Goal: Information Seeking & Learning: Learn about a topic

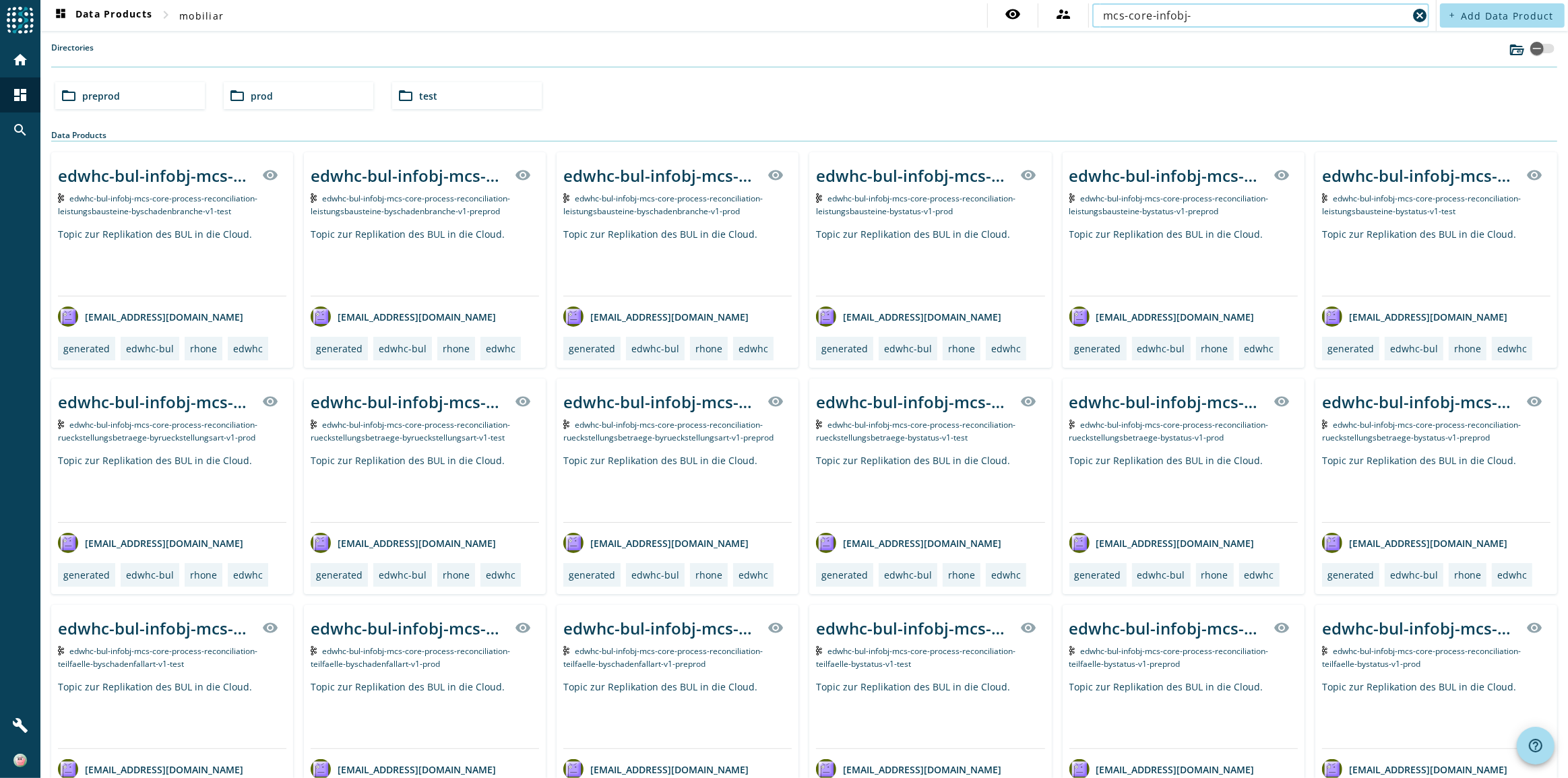
type input "mcs-core-infobj-"
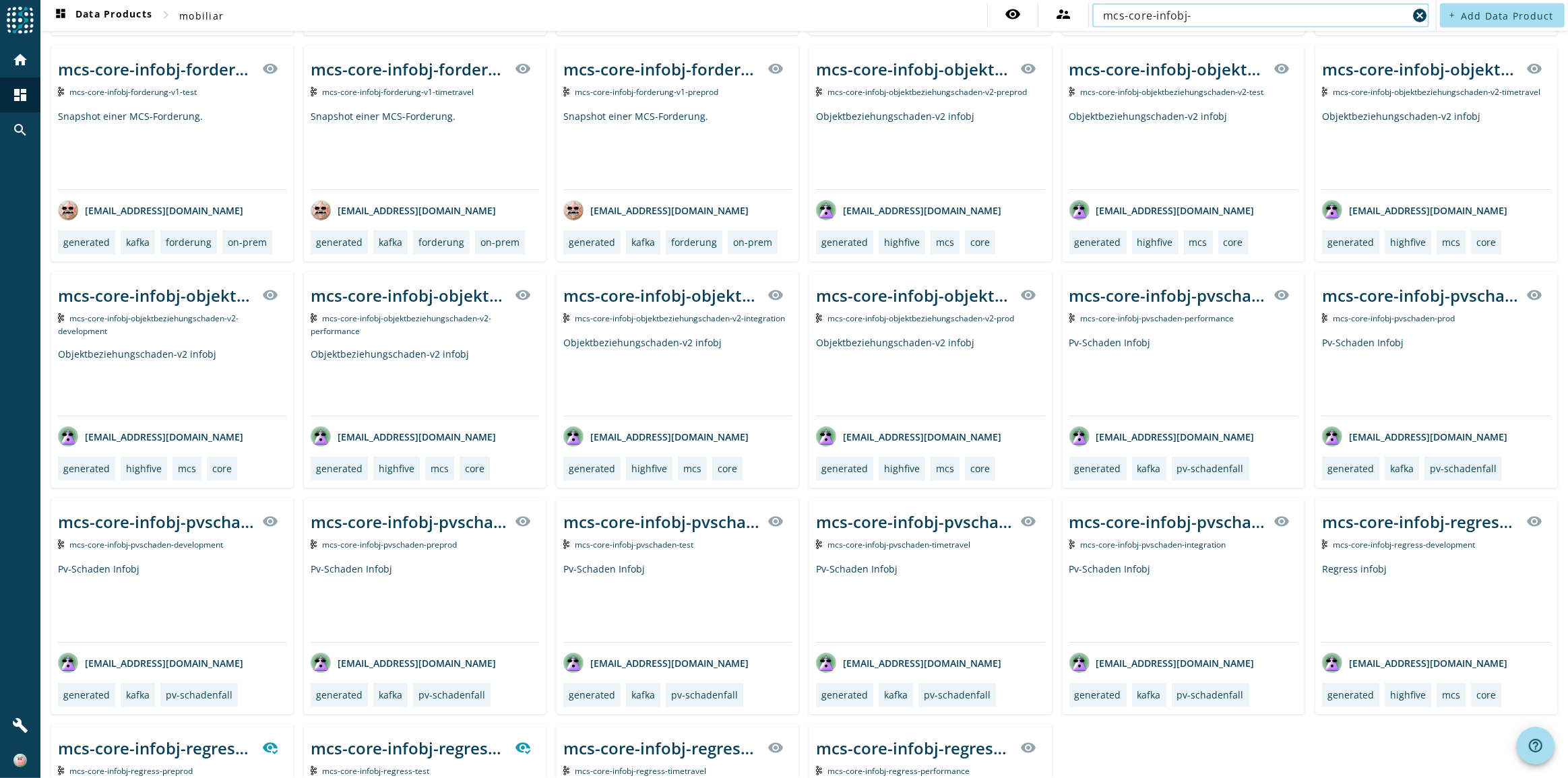
scroll to position [829, 0]
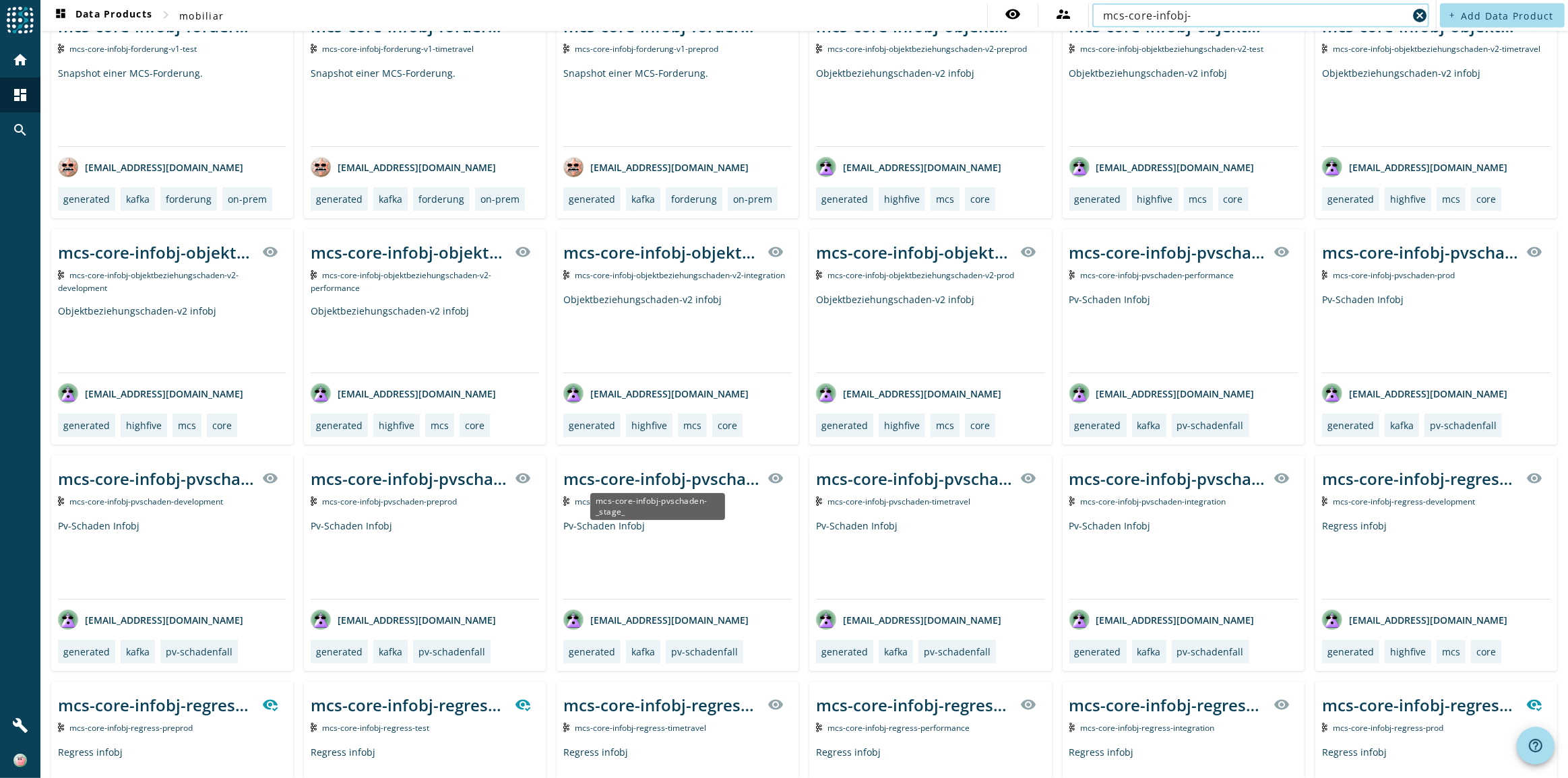
click at [644, 478] on div "mcs-core-infobj-pvschaden-_stage_" at bounding box center [662, 479] width 196 height 22
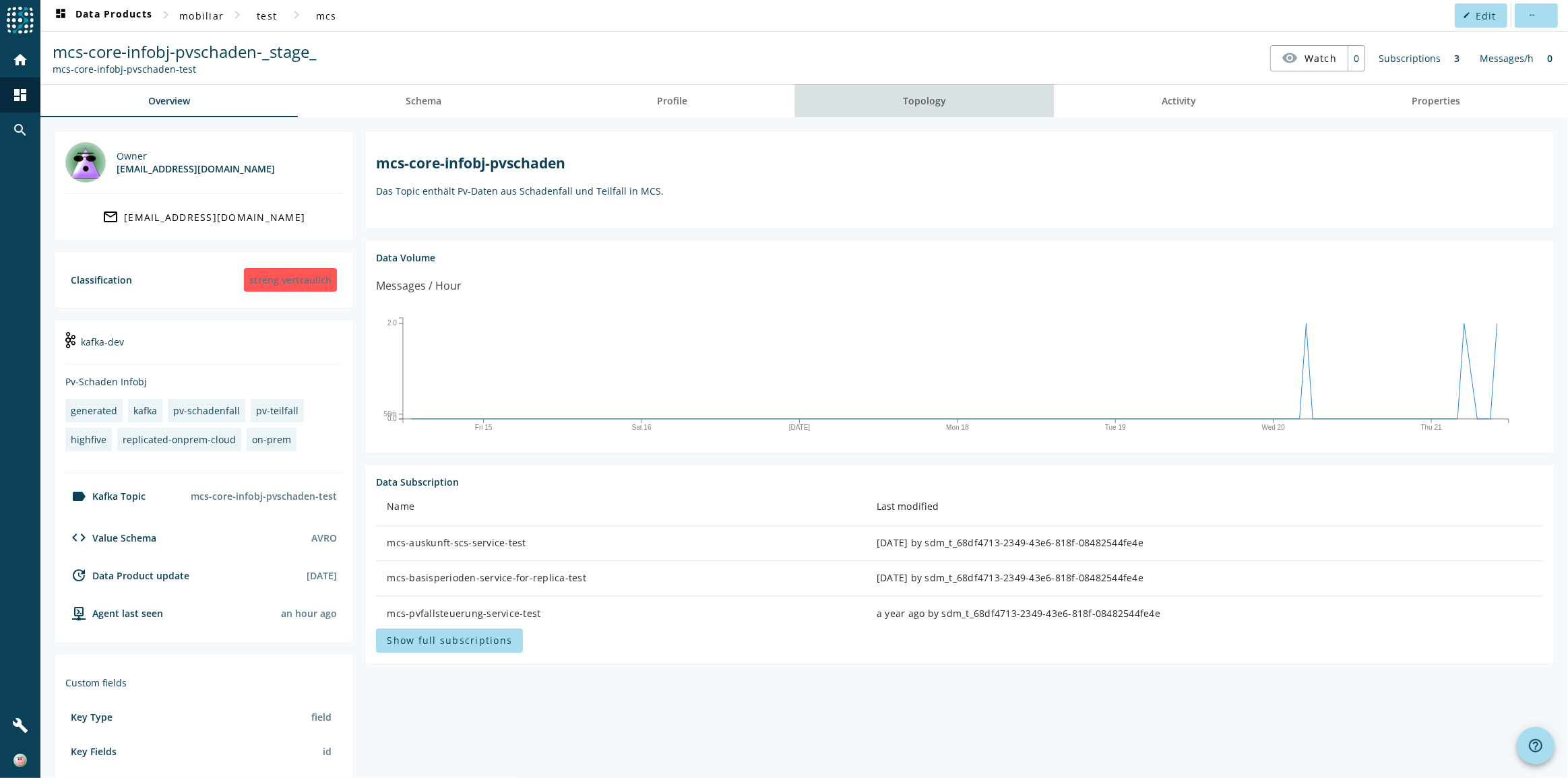
click at [926, 101] on span "Topology" at bounding box center [924, 101] width 43 height 9
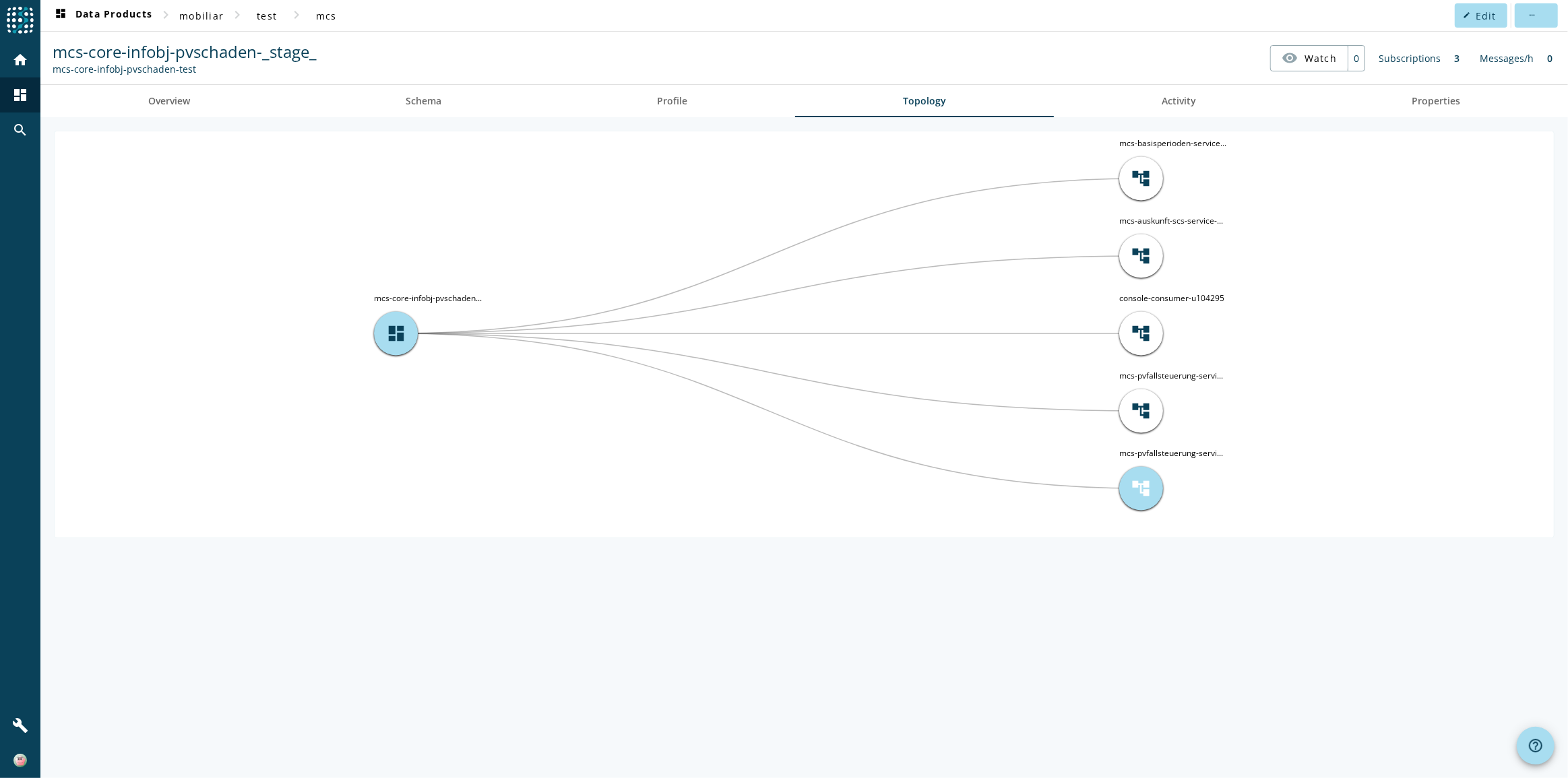
click at [1148, 485] on span "account_tree" at bounding box center [1141, 488] width 20 height 20
click at [1135, 407] on span "account_tree" at bounding box center [1141, 410] width 20 height 20
click at [1139, 479] on span "account_tree" at bounding box center [1141, 488] width 20 height 20
click at [1134, 391] on div "account_tree" at bounding box center [1141, 411] width 44 height 44
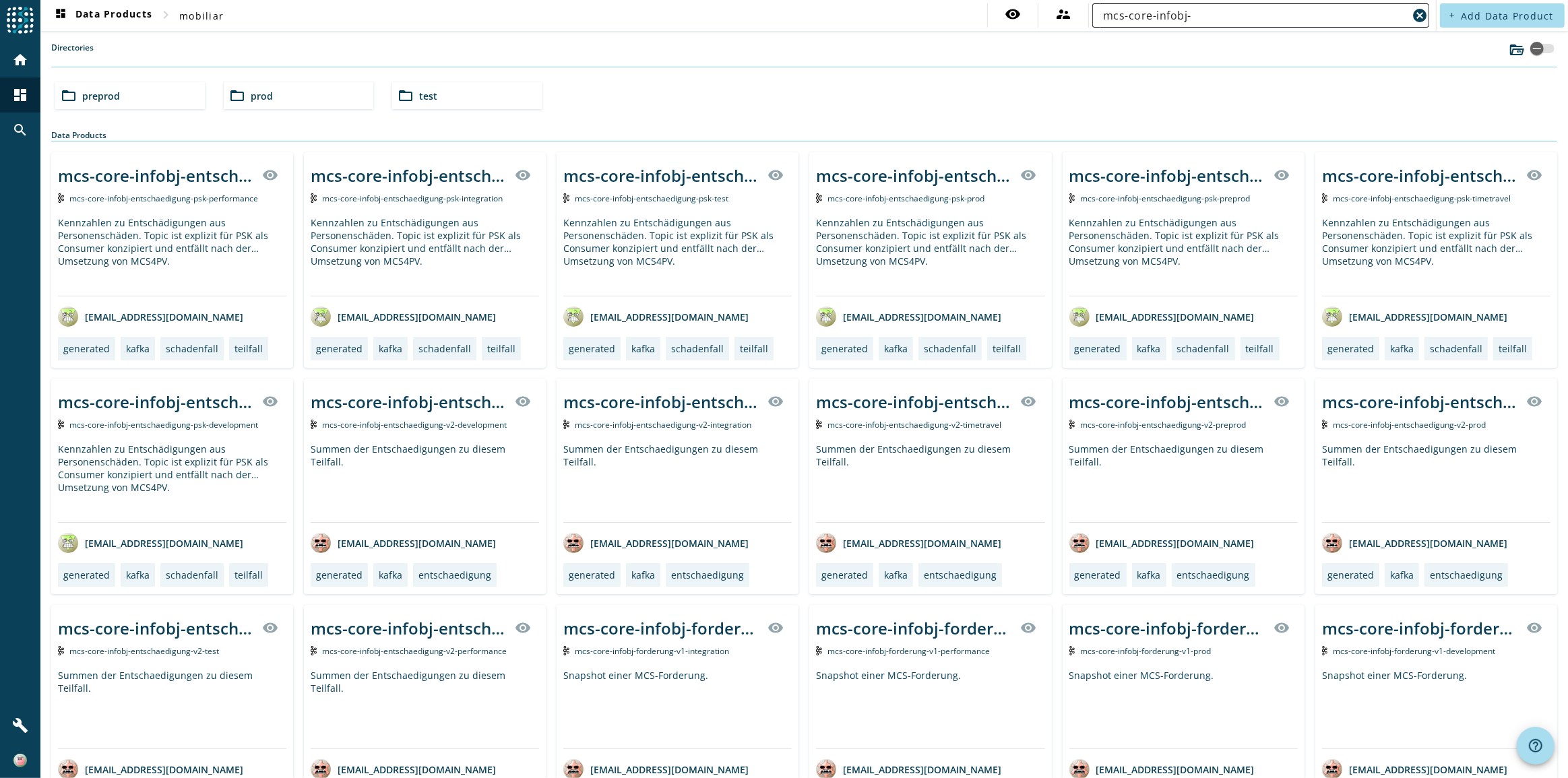
click at [1197, 14] on input "mcs-core-infobj-" at bounding box center [1254, 16] width 304 height 16
type input "mcs-core-infobj-pvsch"
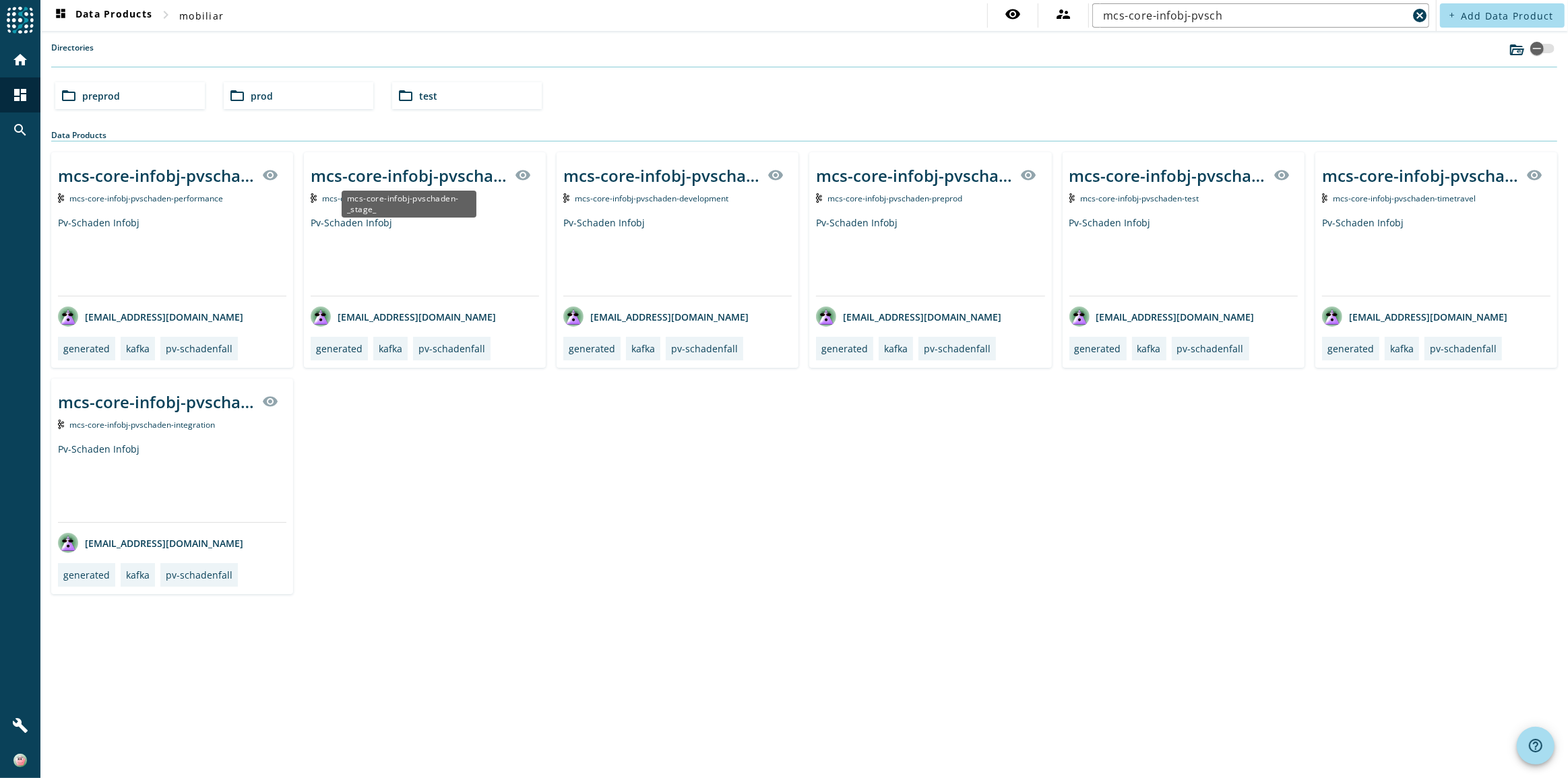
click at [415, 170] on div "mcs-core-infobj-pvschaden-_stage_" at bounding box center [409, 176] width 196 height 22
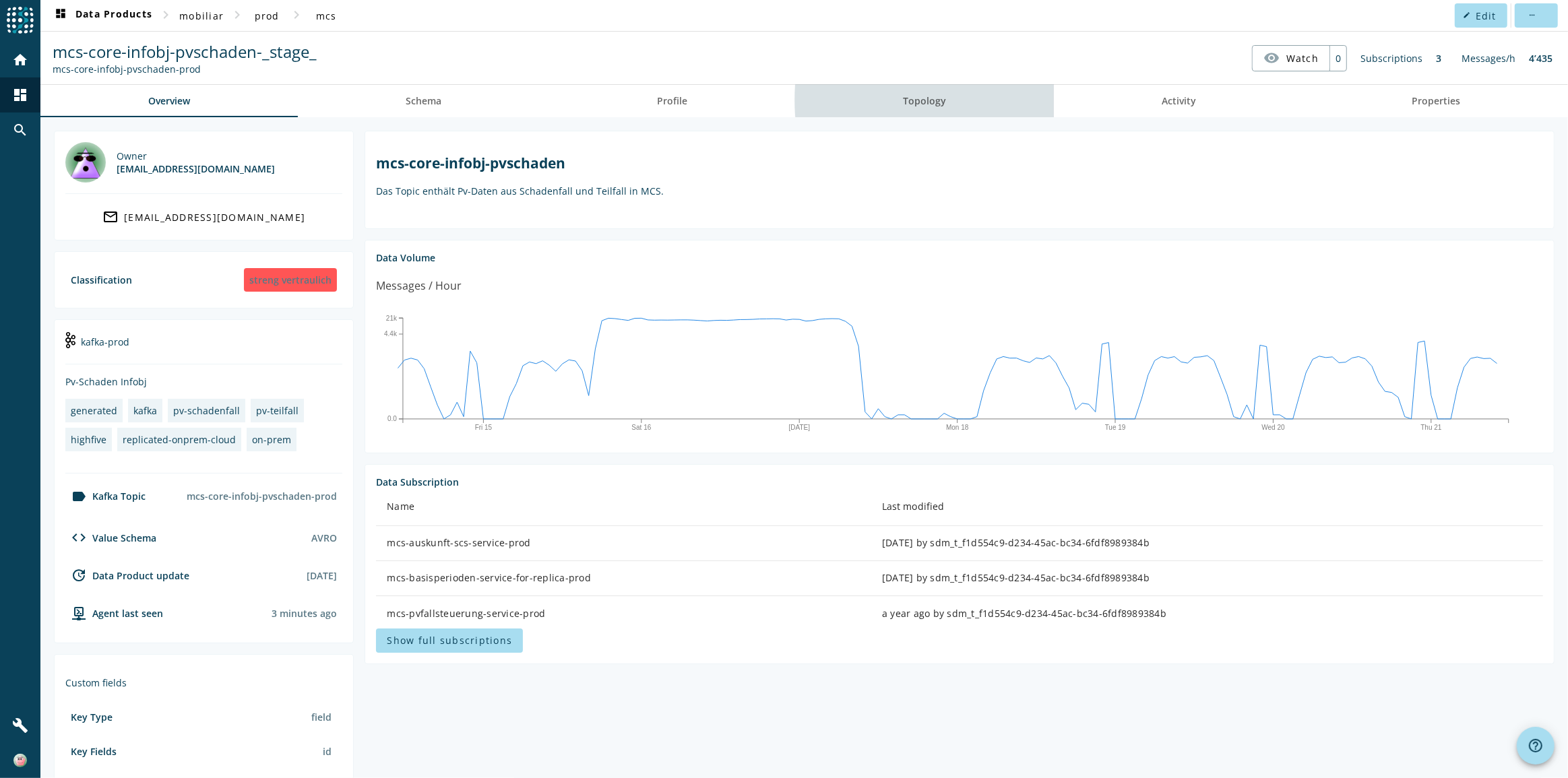
click at [941, 100] on link "Topology" at bounding box center [924, 102] width 258 height 33
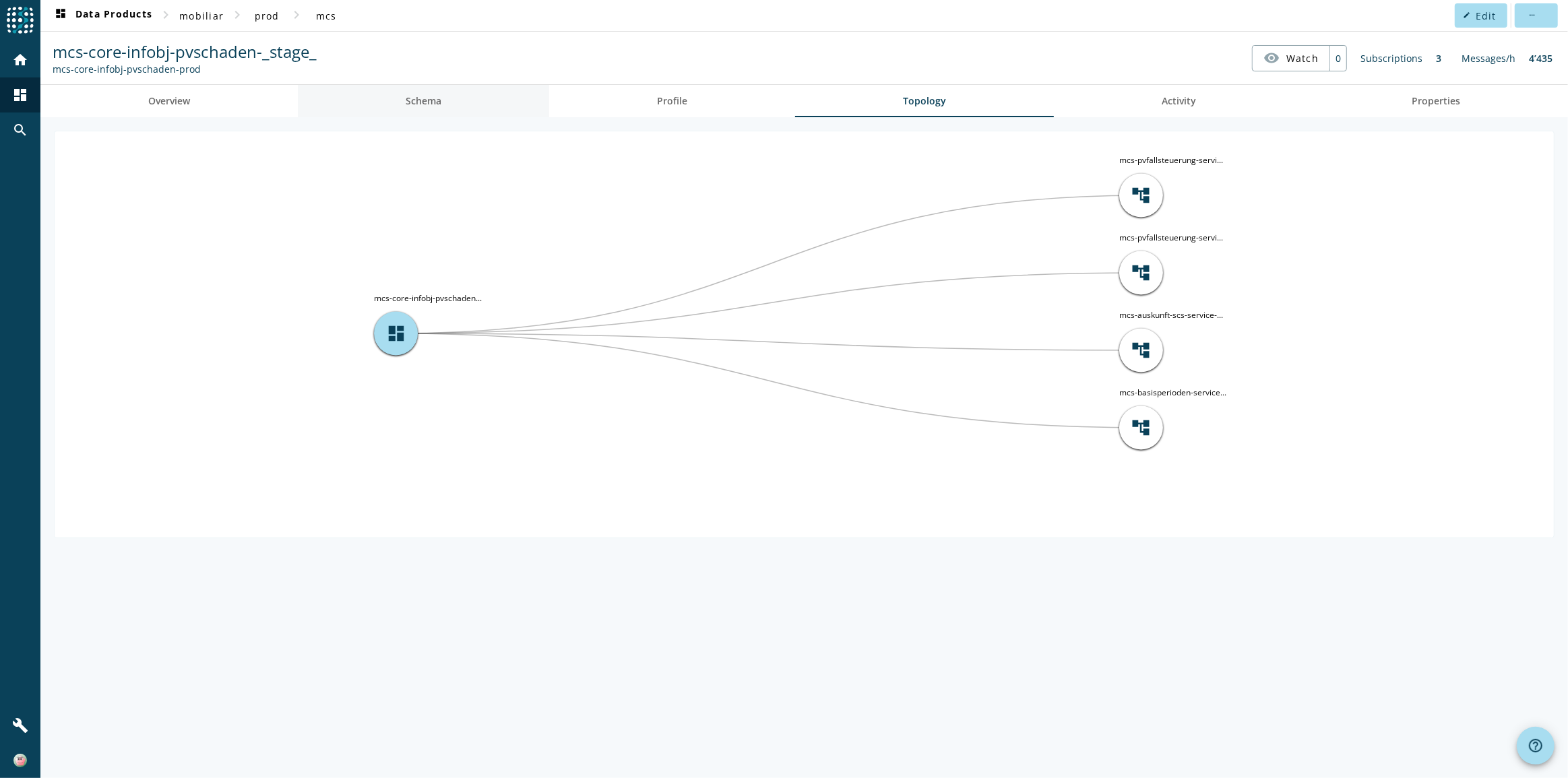
click at [430, 103] on span "Schema" at bounding box center [423, 101] width 35 height 9
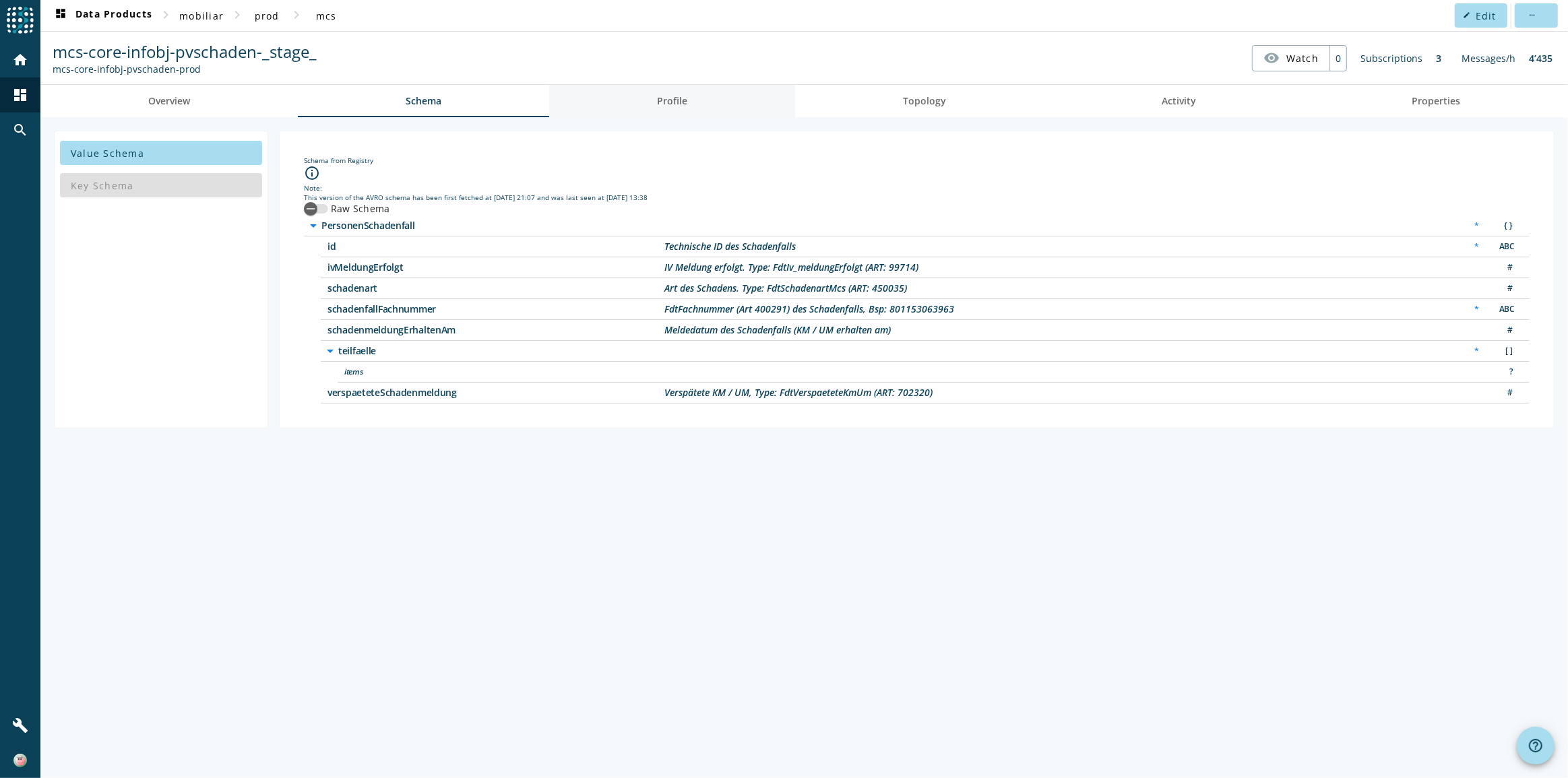
click at [649, 101] on link "Profile" at bounding box center [671, 102] width 246 height 33
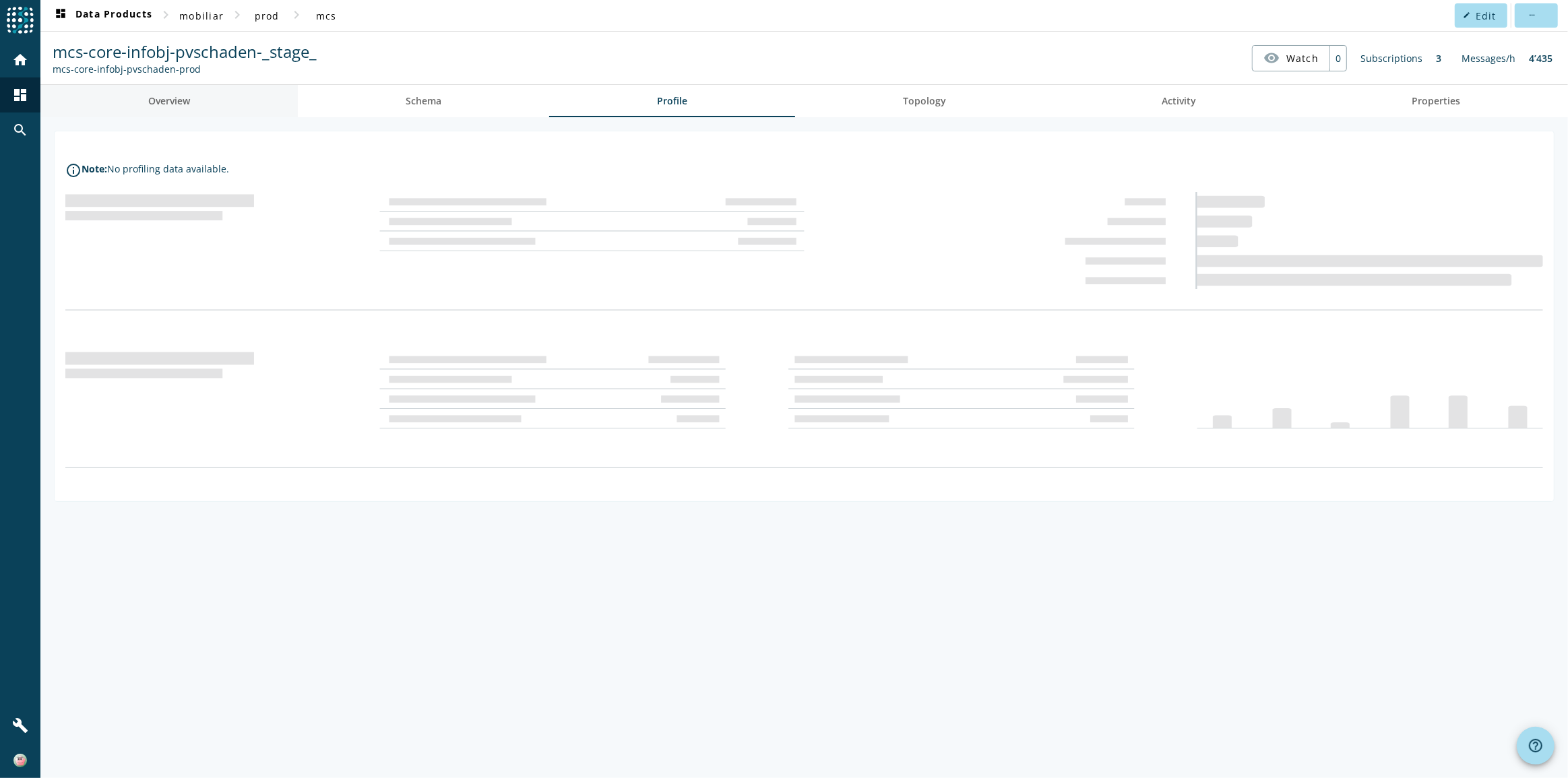
click at [189, 101] on span "Overview" at bounding box center [169, 101] width 41 height 9
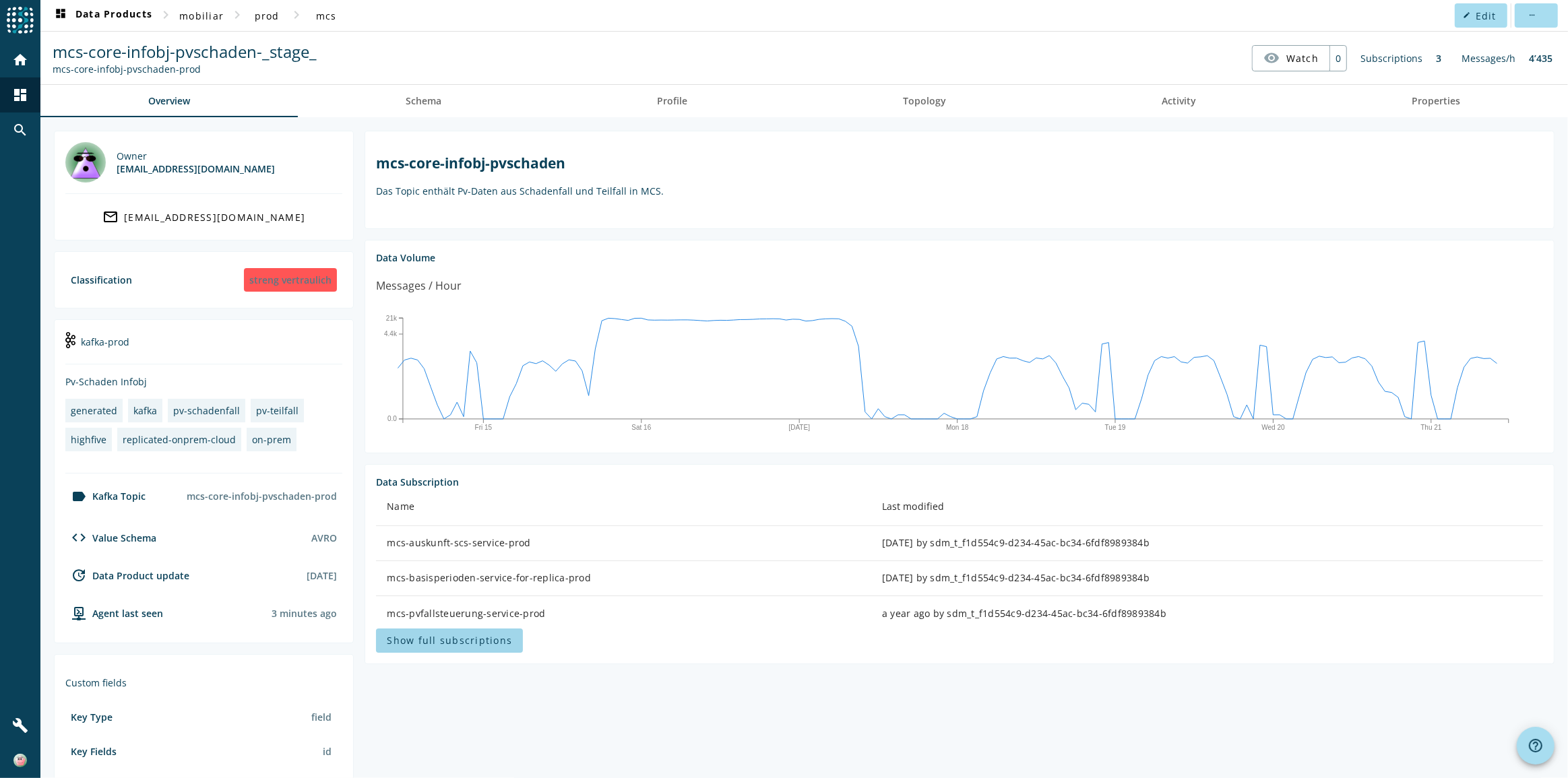
click at [495, 639] on span "Show full subscriptions" at bounding box center [449, 640] width 125 height 13
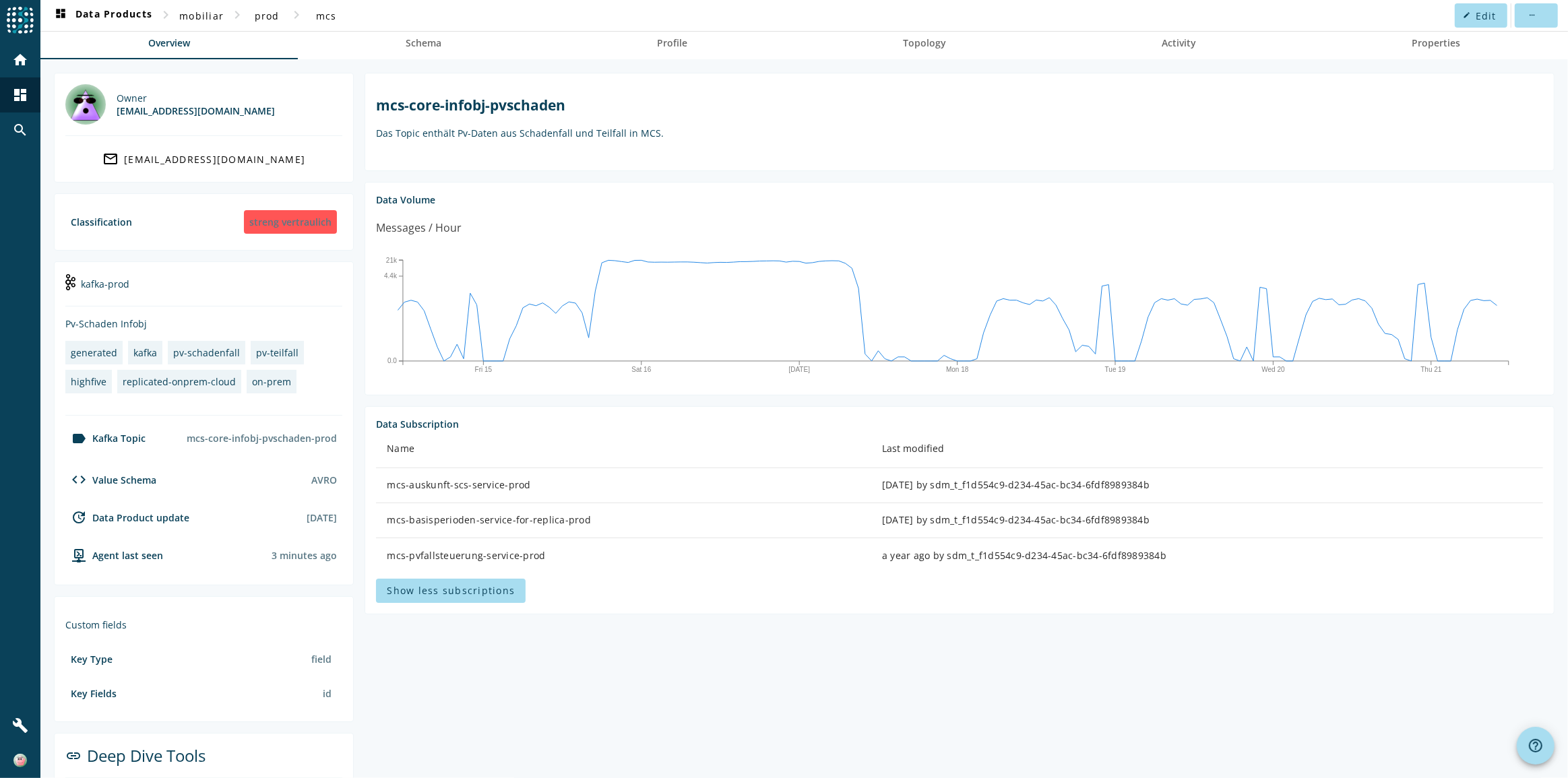
scroll to position [150, 0]
